Goal: Transaction & Acquisition: Purchase product/service

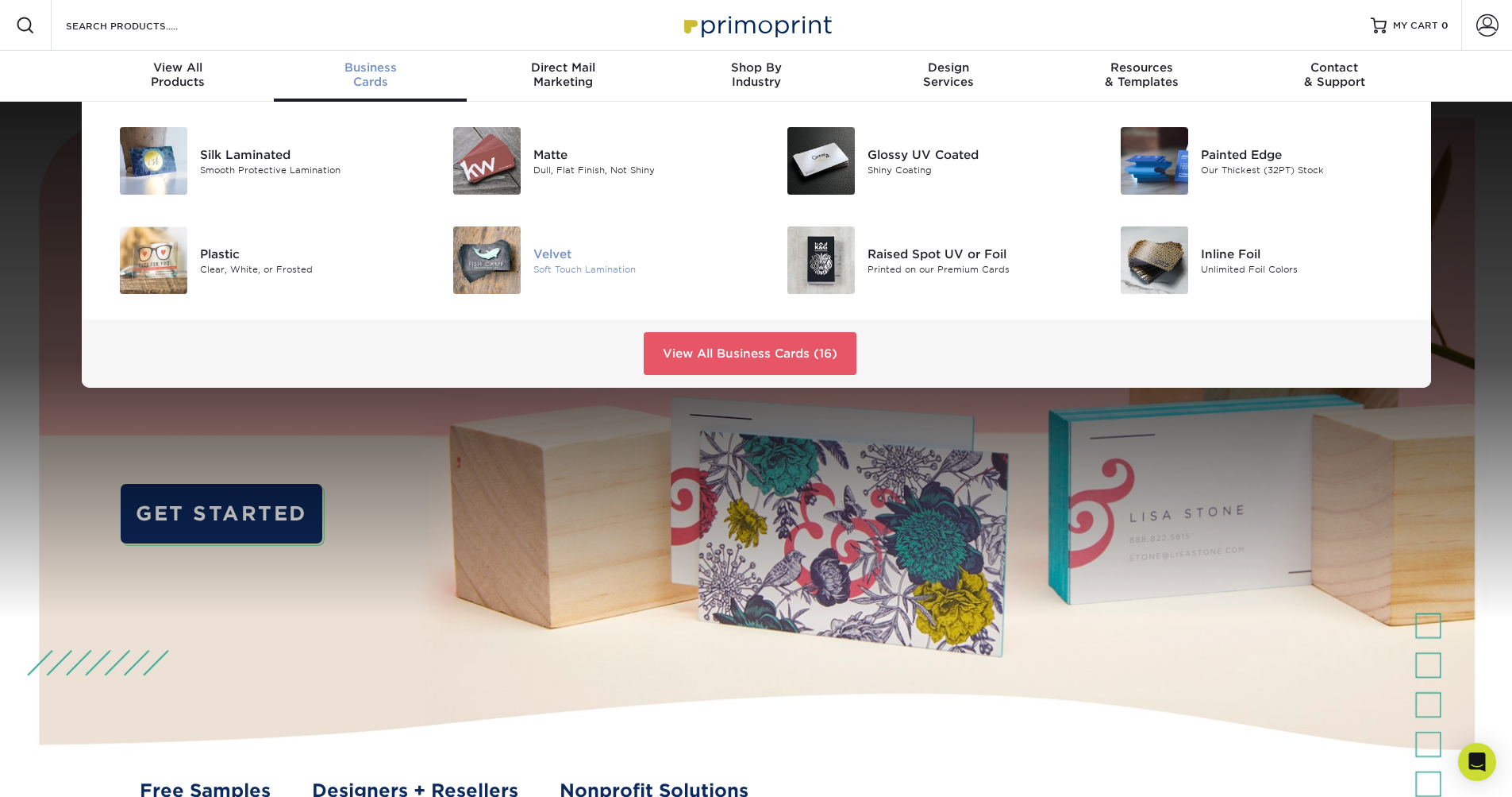
click at [482, 260] on img at bounding box center [487, 260] width 68 height 68
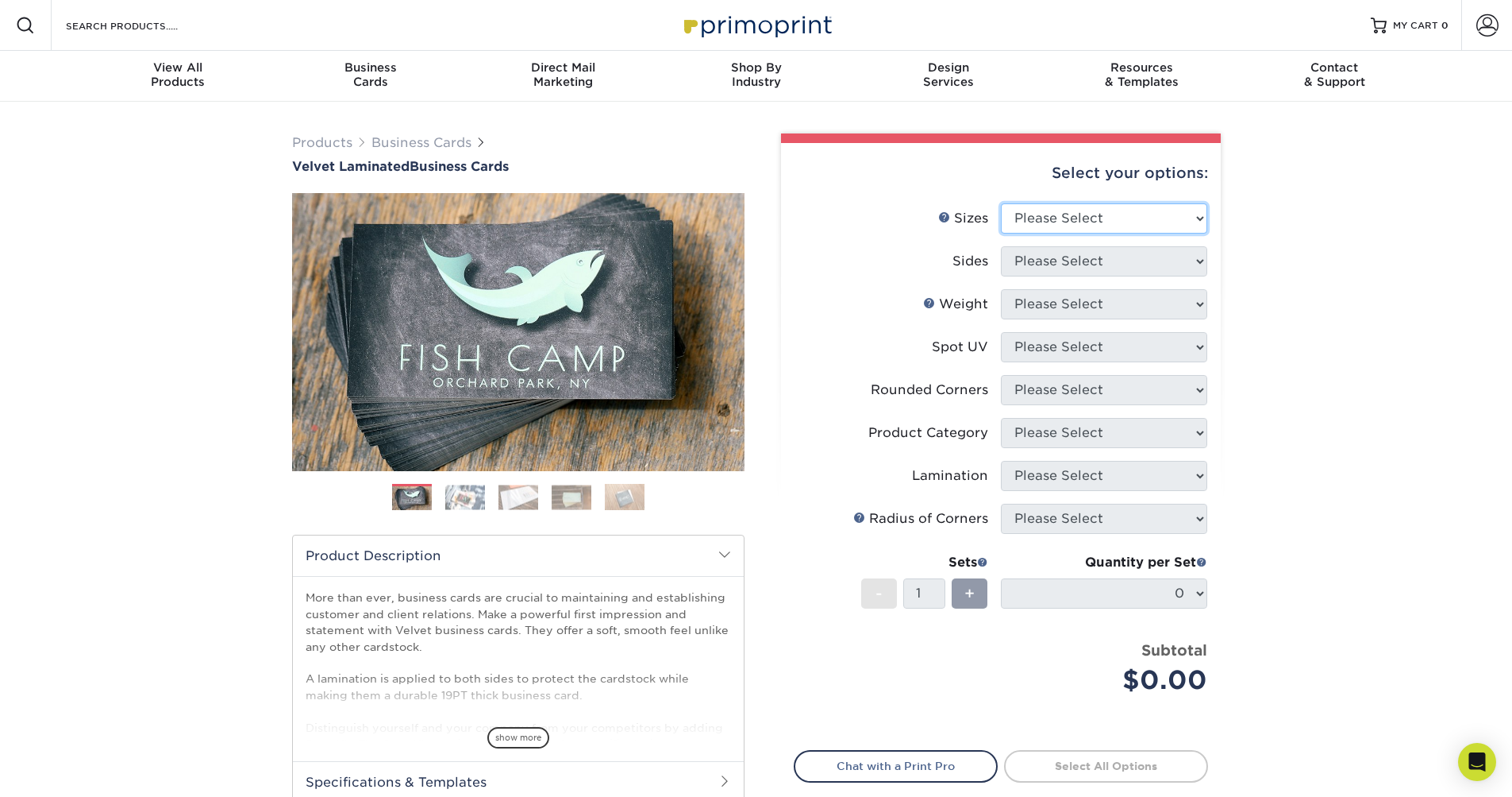
select select "2.00x3.50"
select select "13abbda7-1d64-4f25-8bb2-c179b224825d"
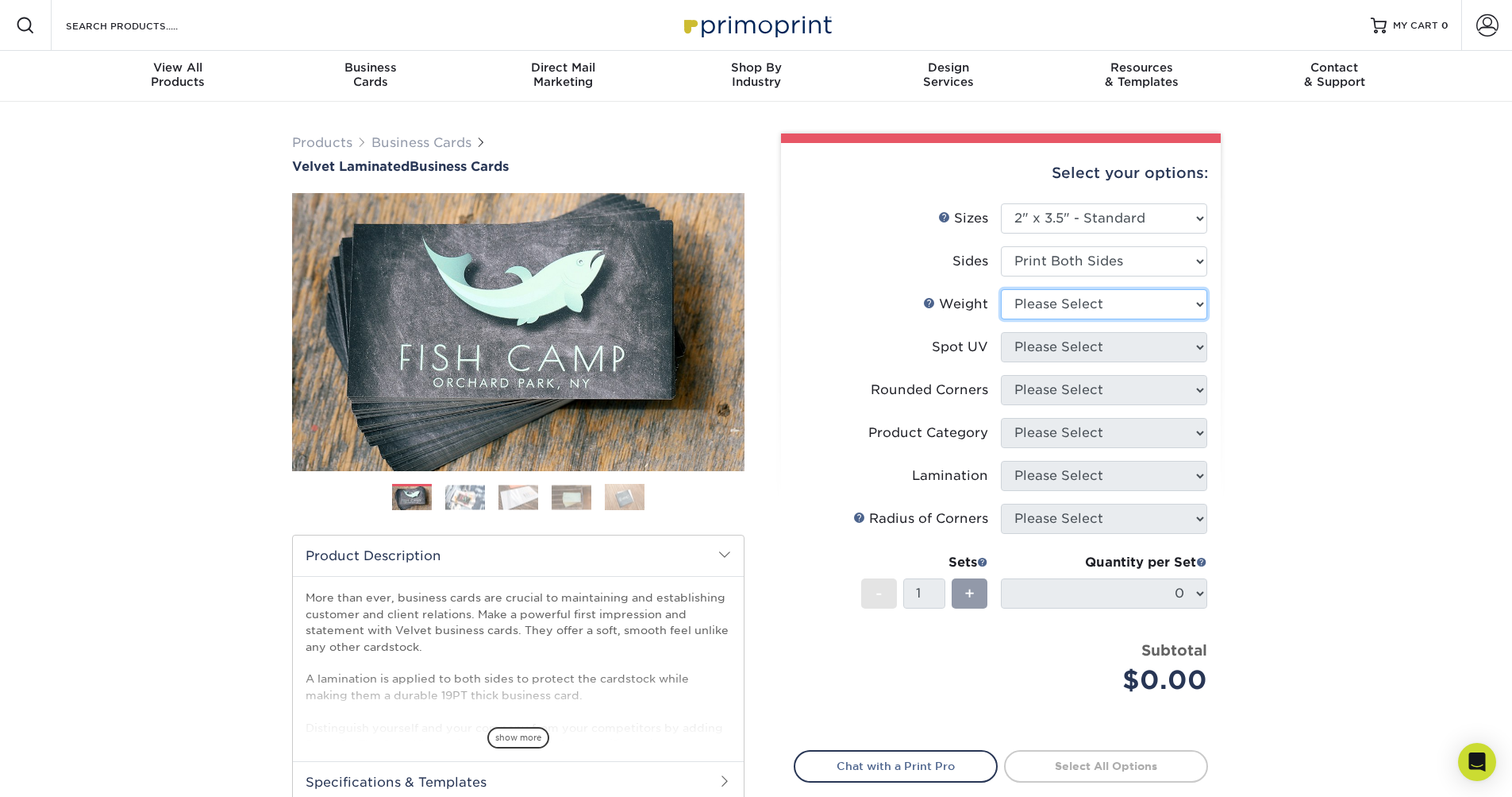
select select "16PT"
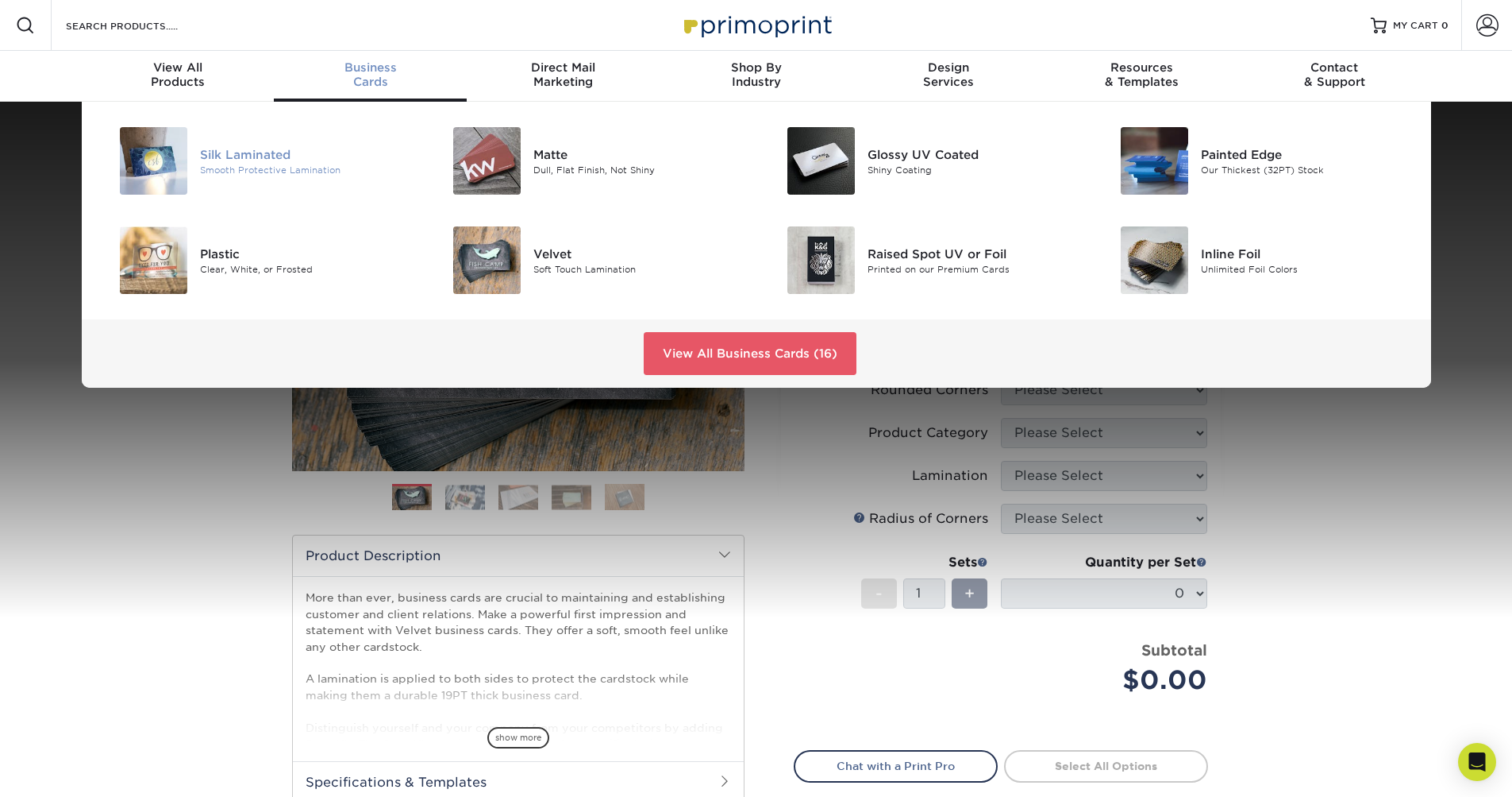
click at [362, 170] on div "Smooth Protective Lamination" at bounding box center [305, 169] width 211 height 14
click at [959, 268] on div "Printed on our Premium Cards" at bounding box center [972, 269] width 211 height 14
click at [1165, 176] on img at bounding box center [1154, 161] width 68 height 68
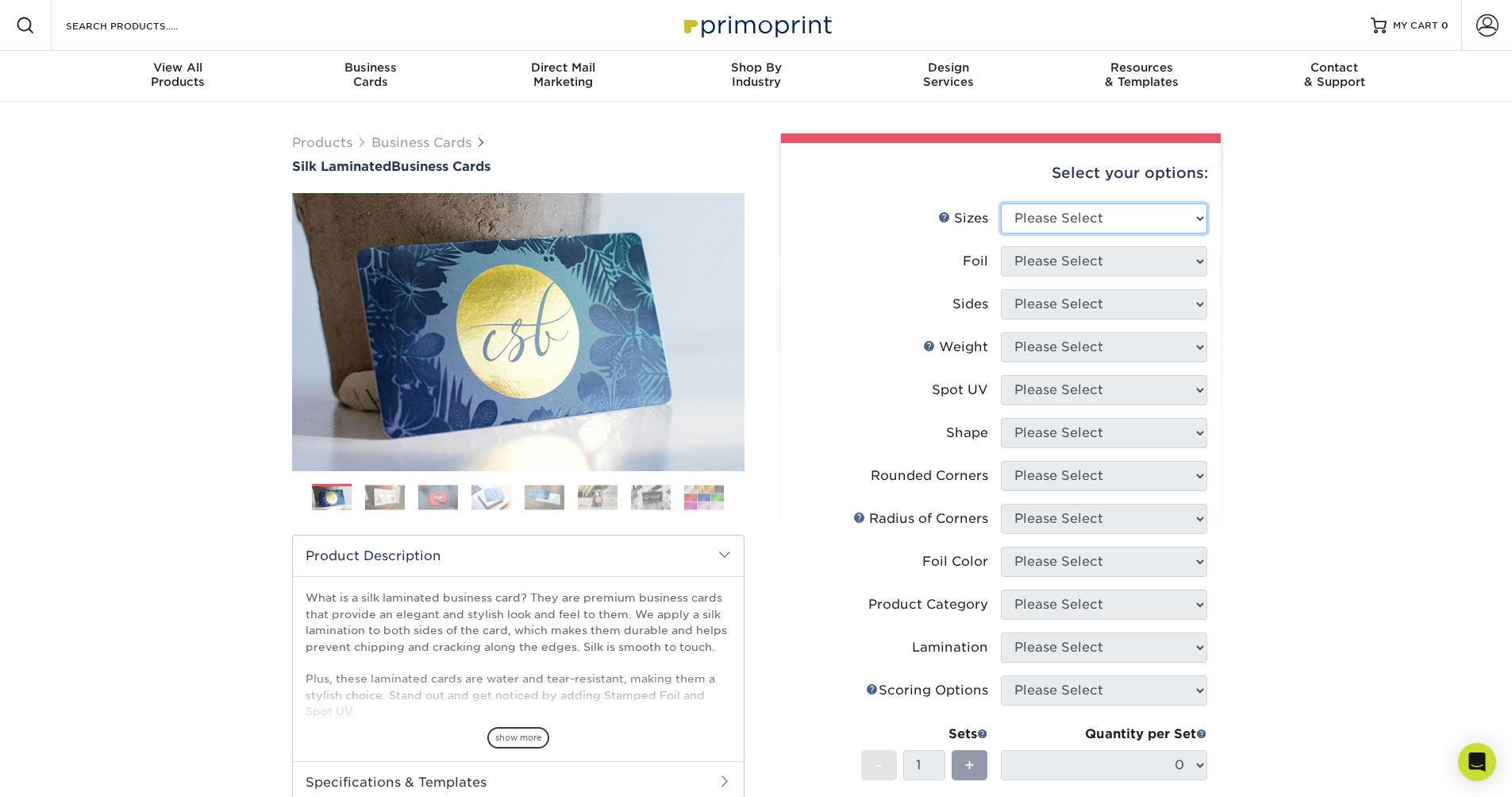
select select "2.00x3.50"
select select "1"
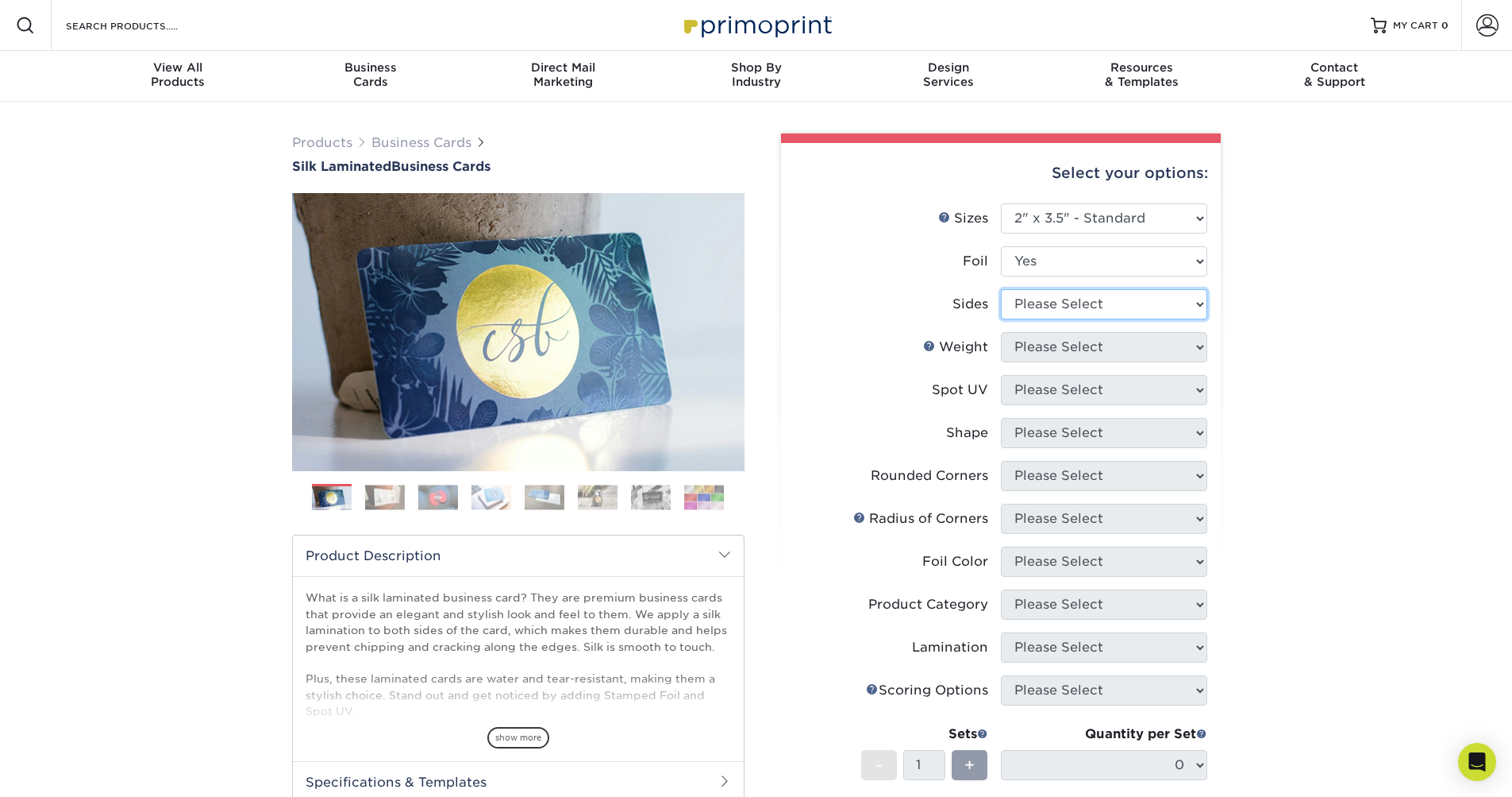
select select "34527644-b4fd-4ffb-9092-1318eefcd9d9"
select select "16PT"
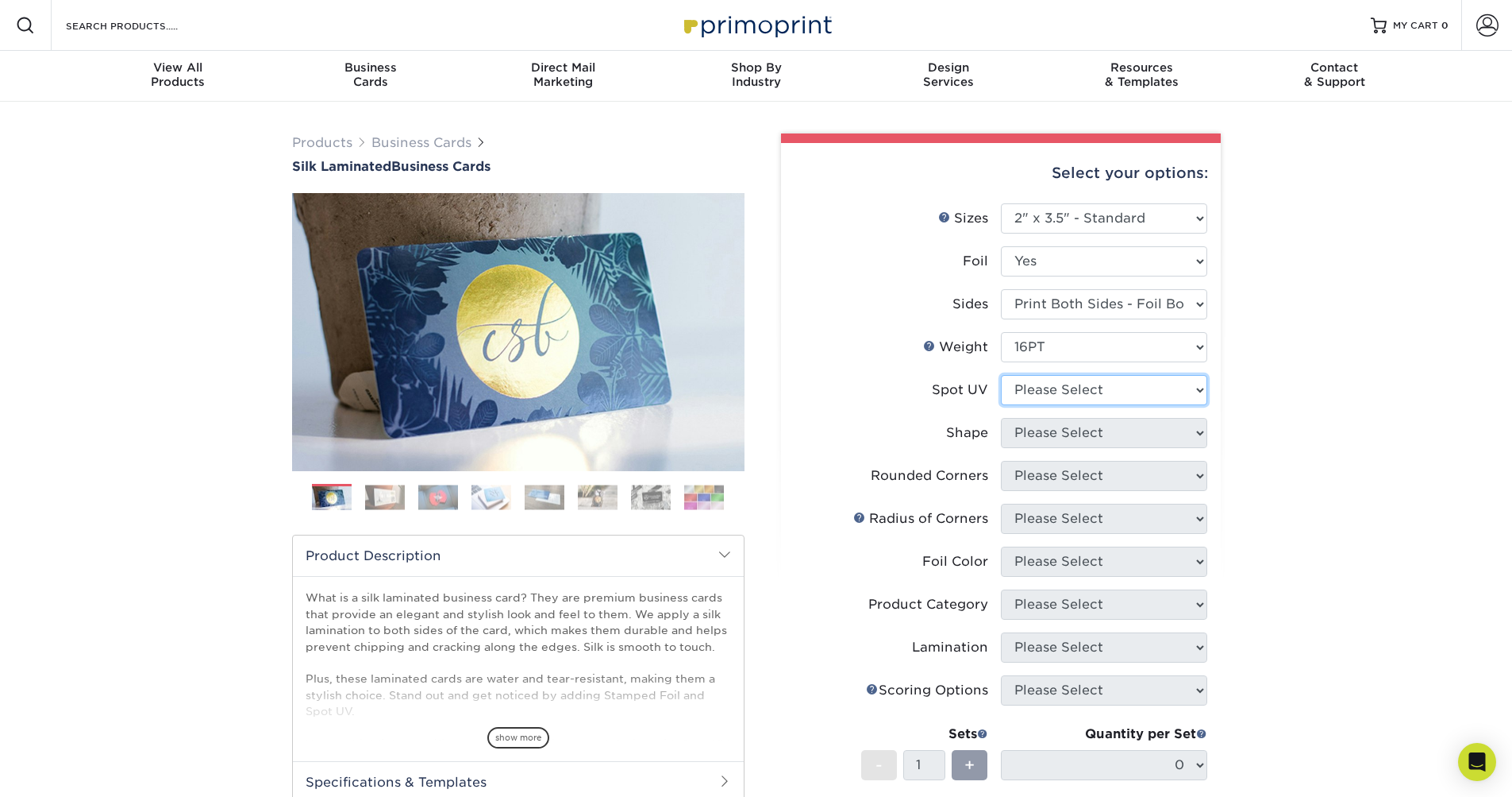
select select "3"
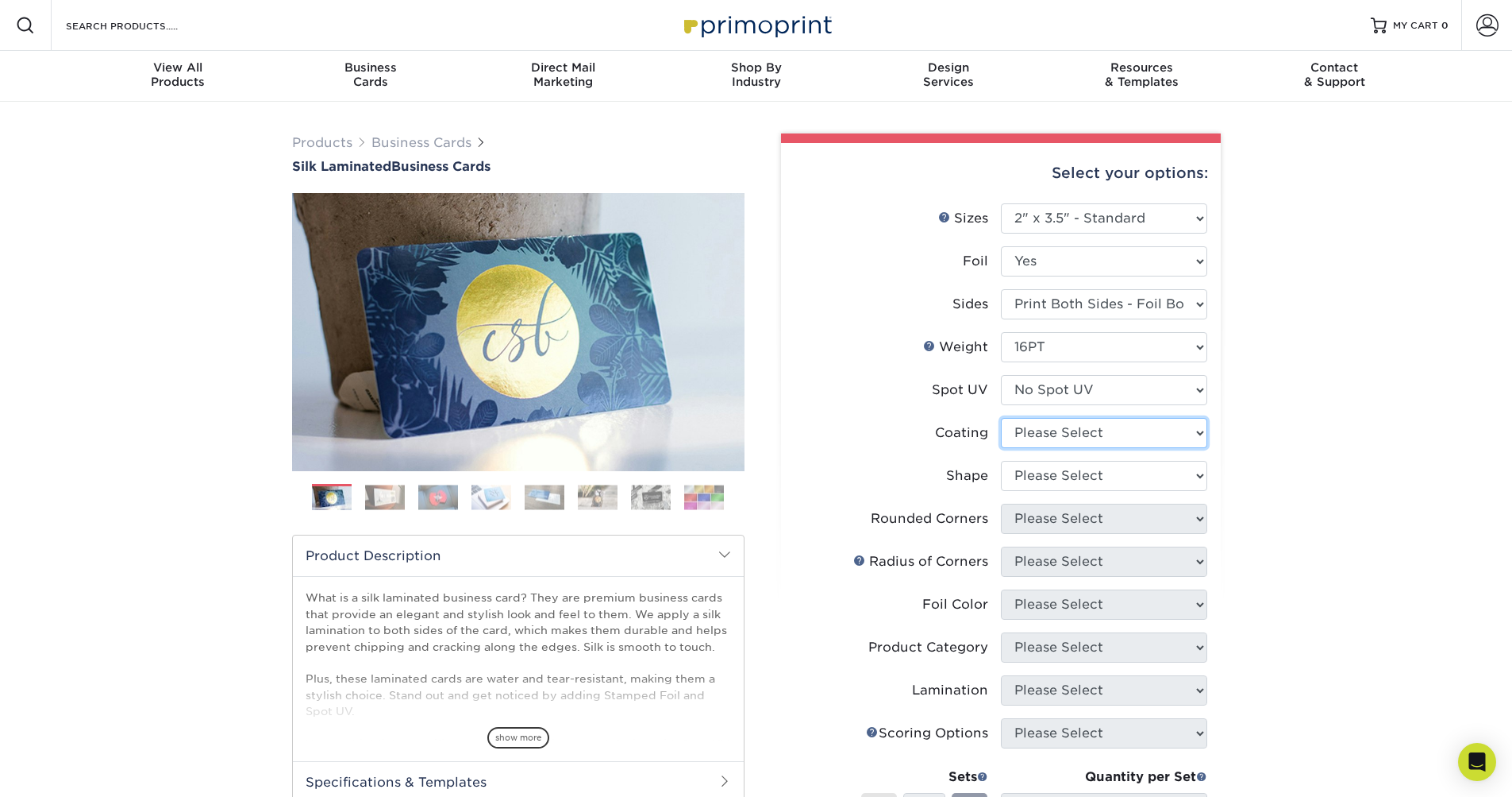
select select "3e7618de-abca-4bda-9f97-8b9129e913d8"
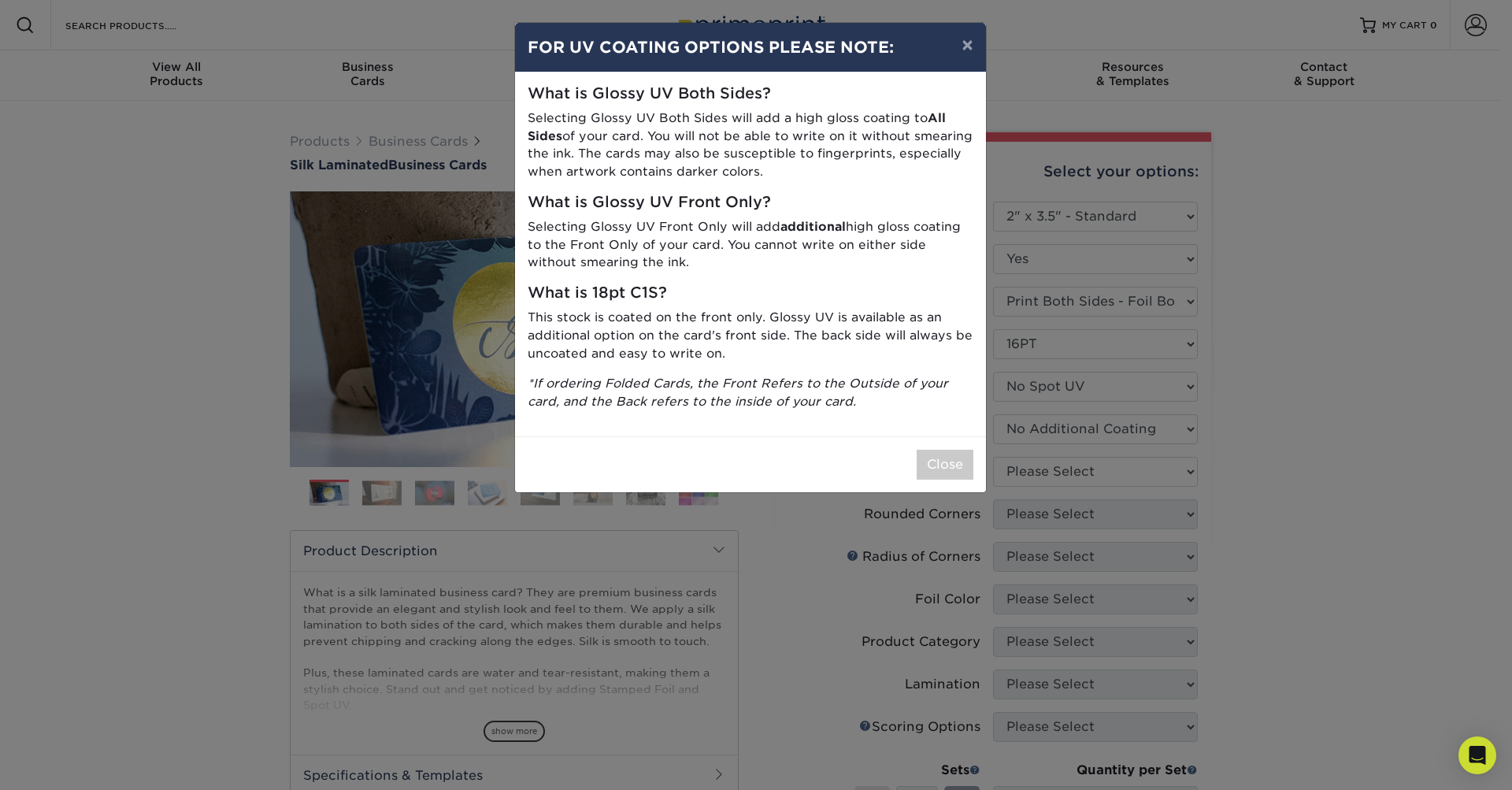
click at [1175, 481] on div "× FOR UV COATING OPTIONS PLEASE NOTE: What is Glossy UV Both Sides? Selecting G…" at bounding box center [756, 395] width 1512 height 790
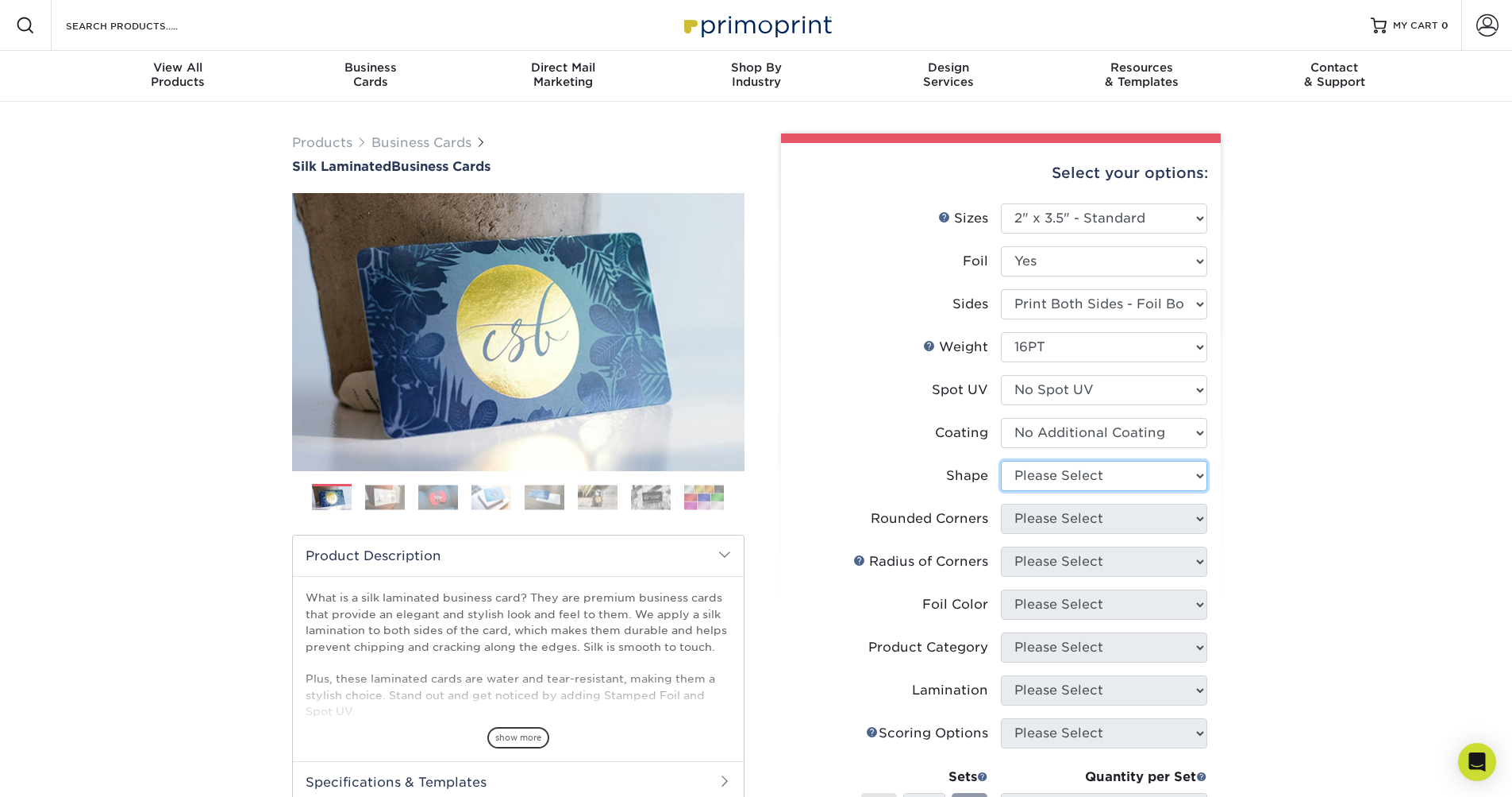
select select "standard"
select select "0"
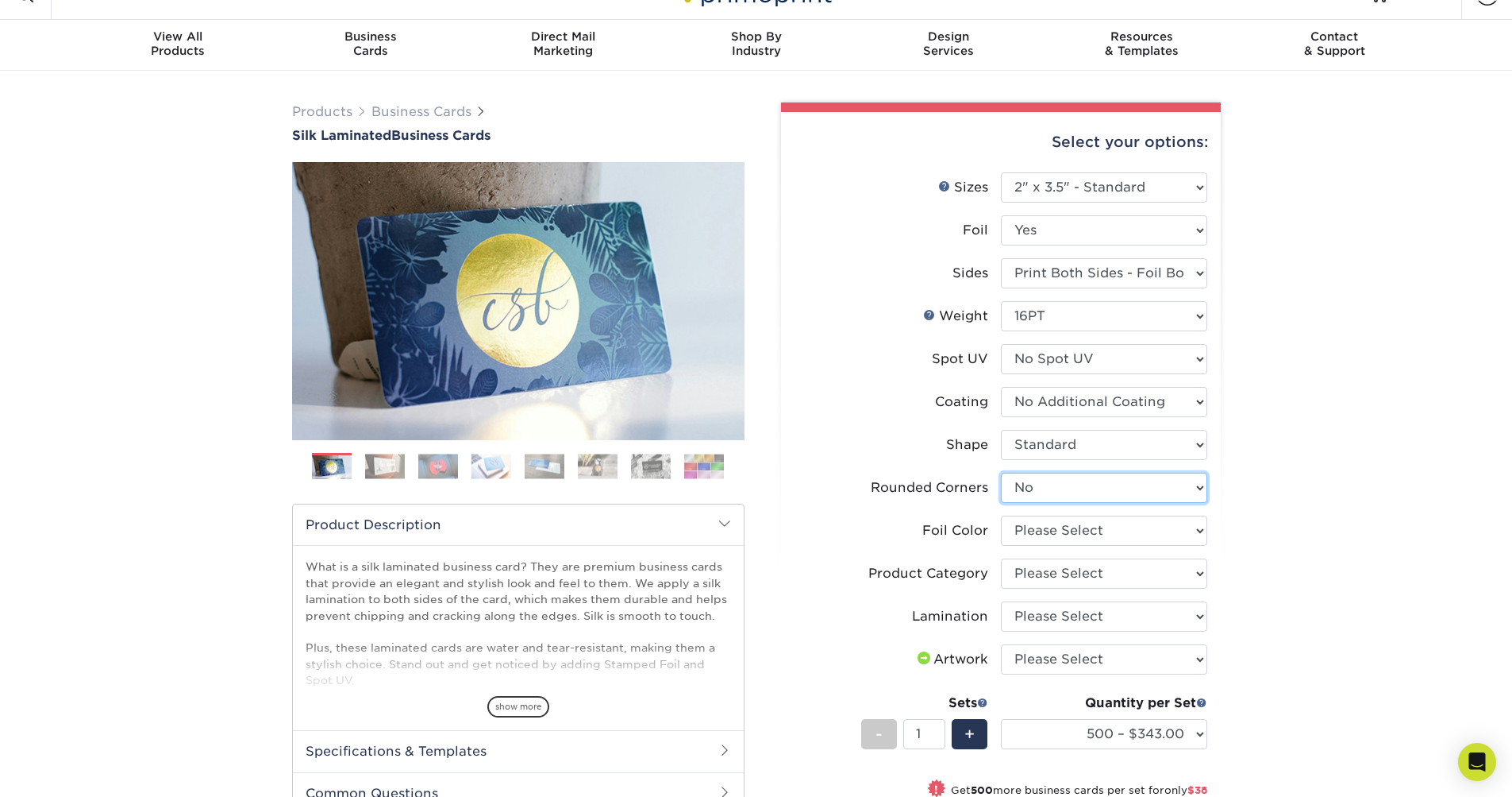
scroll to position [41, 0]
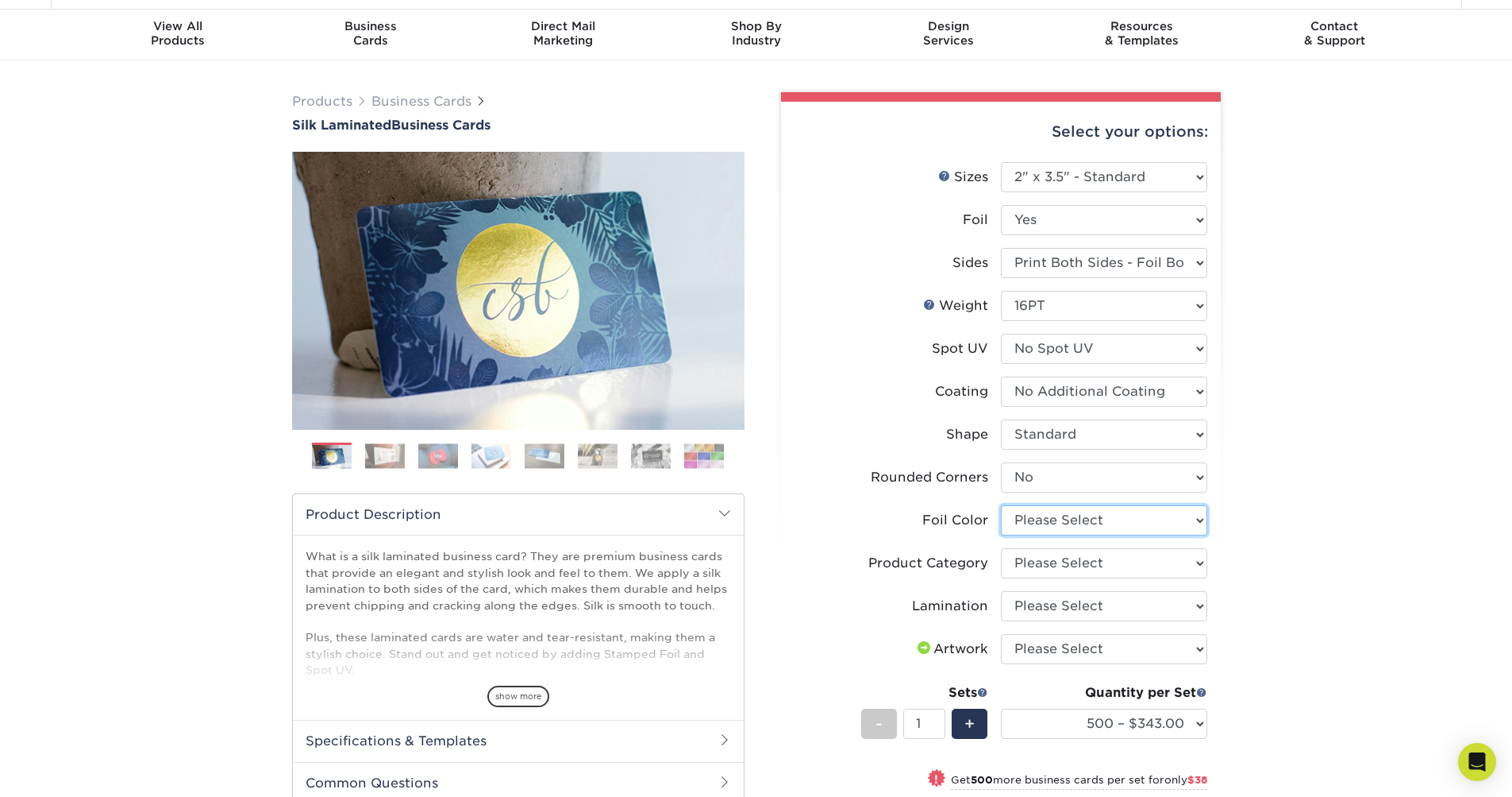
select select "acffa4a5-22f9-4585-ba3f-0adaa54b8c85"
select select "3b5148f1-0588-4f88-a218-97bcfdce65c1"
select select "ccacb42f-45f7-42d3-bbd3-7c8421cf37f0"
select select "upload"
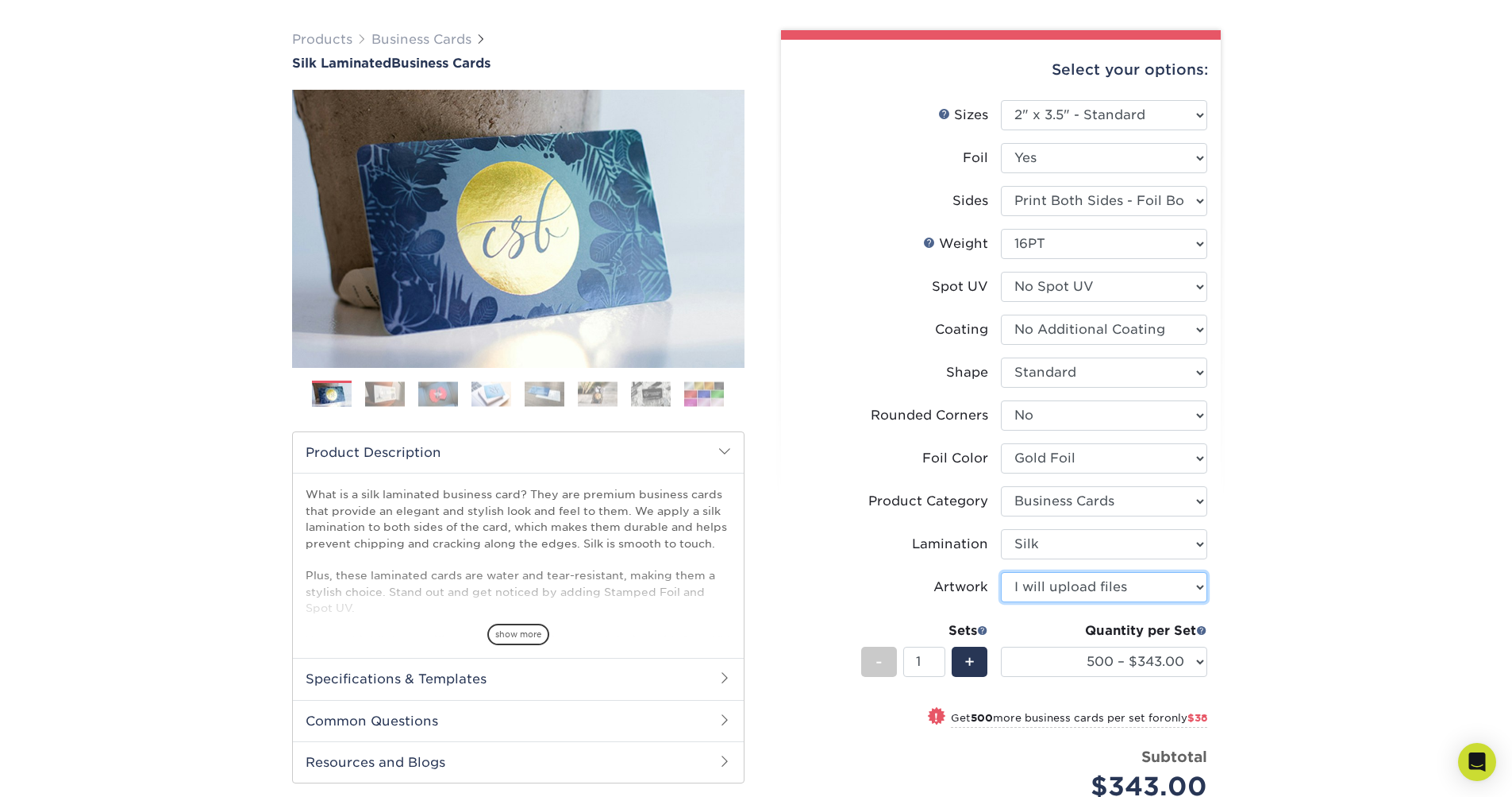
scroll to position [114, 0]
